Goal: Task Accomplishment & Management: Complete application form

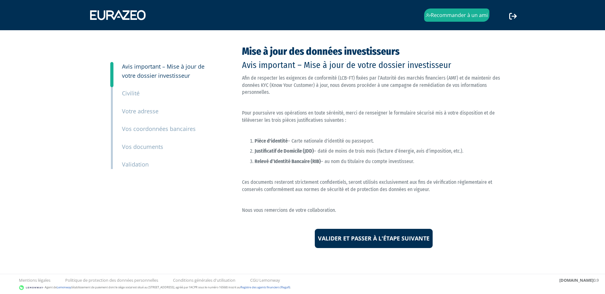
click at [135, 110] on small "Votre adresse" at bounding box center [140, 111] width 37 height 8
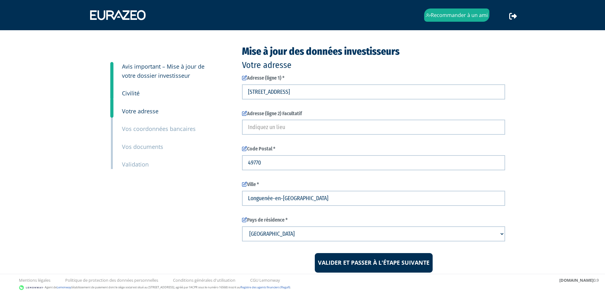
click at [134, 92] on small "Civilité" at bounding box center [131, 94] width 18 height 8
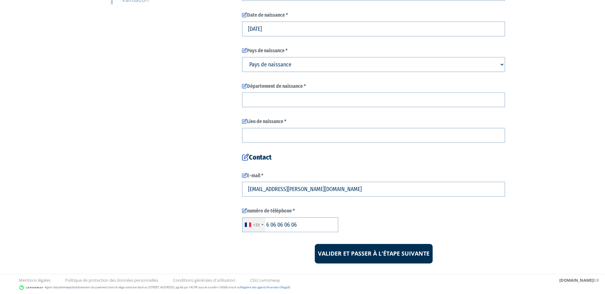
scroll to position [175, 0]
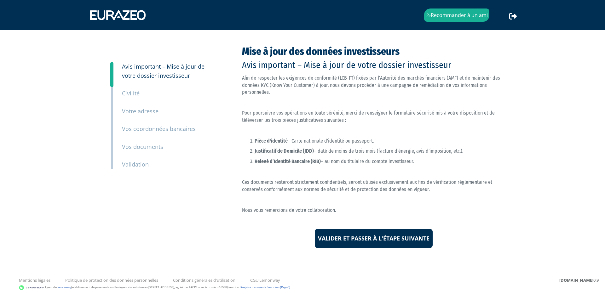
click at [131, 94] on small "Civilité" at bounding box center [131, 94] width 18 height 8
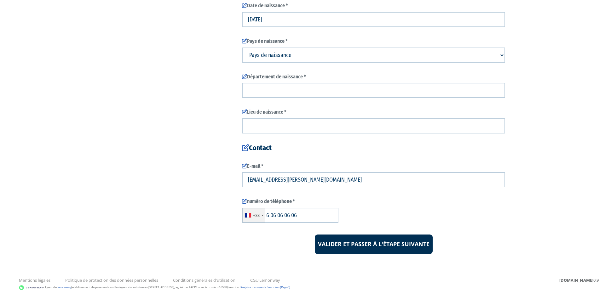
scroll to position [175, 0]
